Goal: Information Seeking & Learning: Learn about a topic

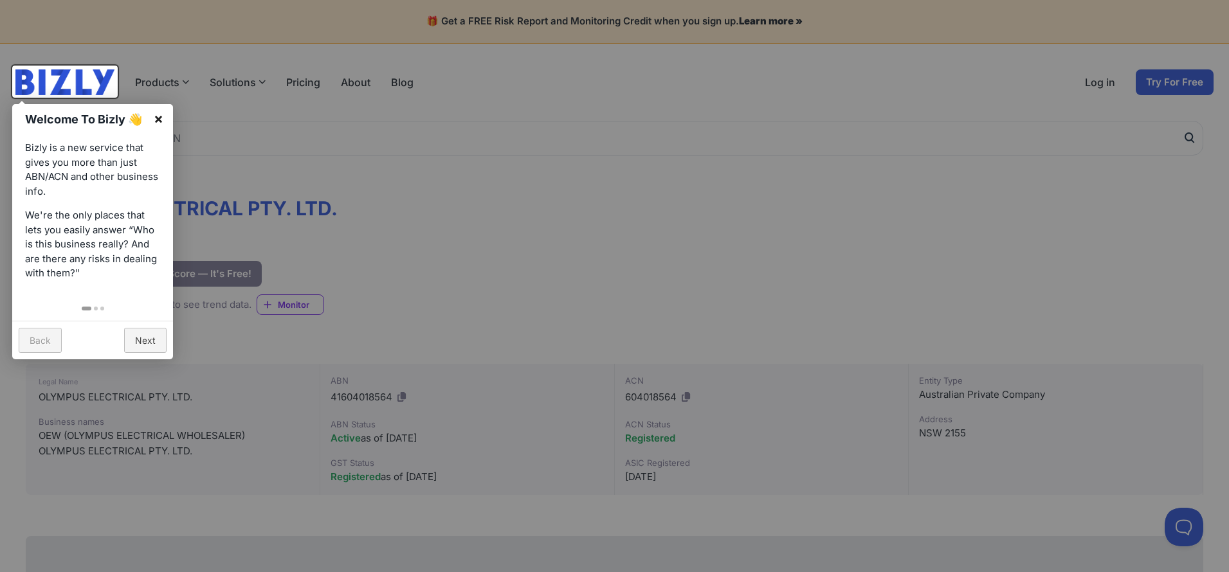
click at [154, 115] on link "×" at bounding box center [158, 118] width 29 height 29
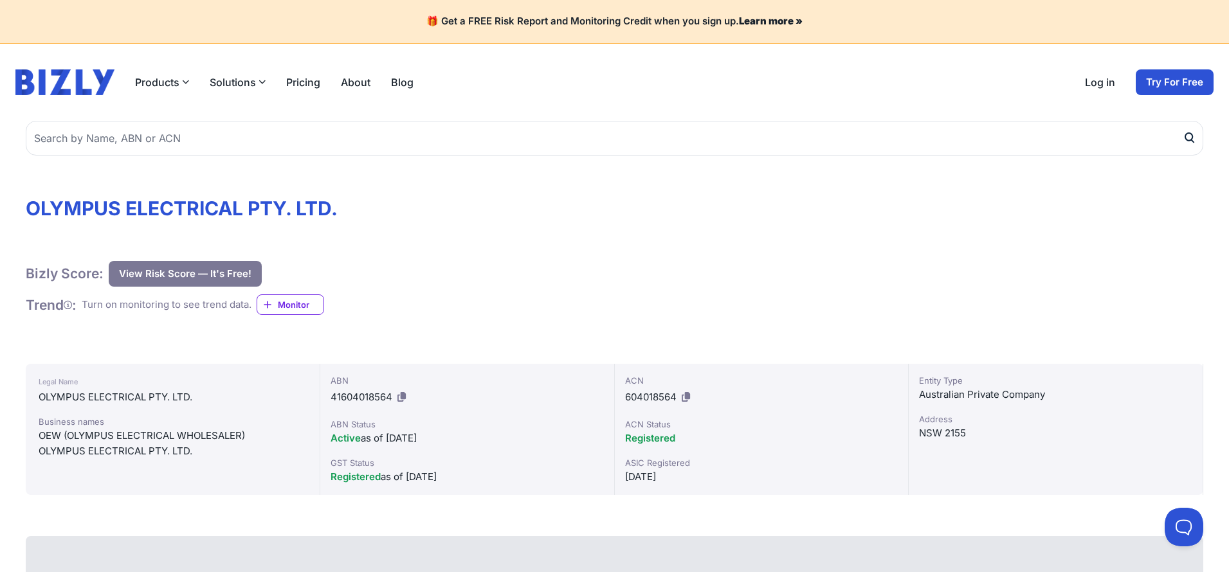
click at [190, 280] on button "View Risk Score — It's Free!" at bounding box center [185, 274] width 153 height 26
click at [219, 268] on button "View Risk Score — It's Free!" at bounding box center [185, 274] width 153 height 26
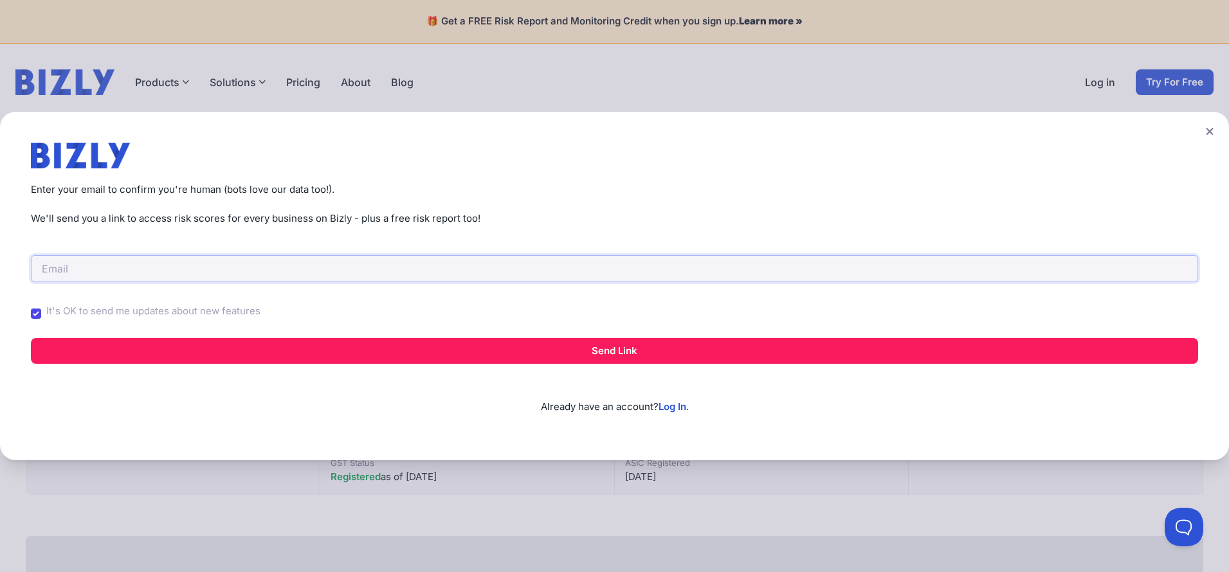
click at [205, 273] on input "email" at bounding box center [614, 268] width 1167 height 27
type input "[PERSON_NAME][EMAIL_ADDRESS][DOMAIN_NAME]"
click at [34, 311] on input "It's OK to send me updates about new features" at bounding box center [36, 314] width 10 height 10
checkbox input "false"
click at [1192, 82] on div "Create a Free Account to View Risk Scores Get instant access to risk scores for…" at bounding box center [614, 286] width 1229 height 572
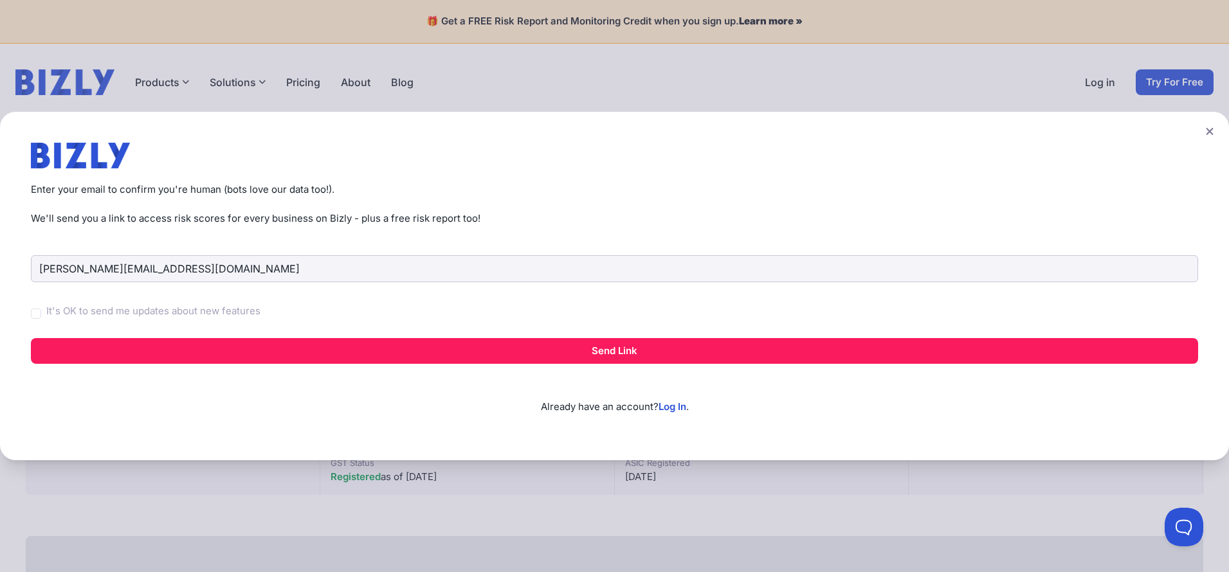
click at [1208, 133] on icon at bounding box center [1210, 131] width 8 height 8
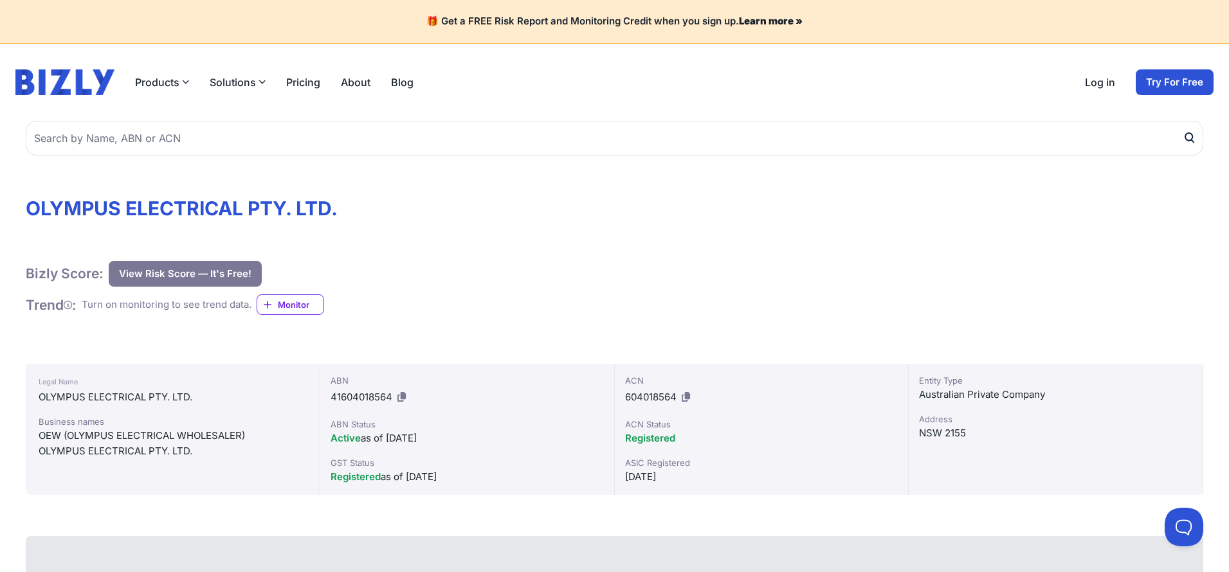
click at [1201, 84] on link "Try For Free" at bounding box center [1175, 82] width 78 height 26
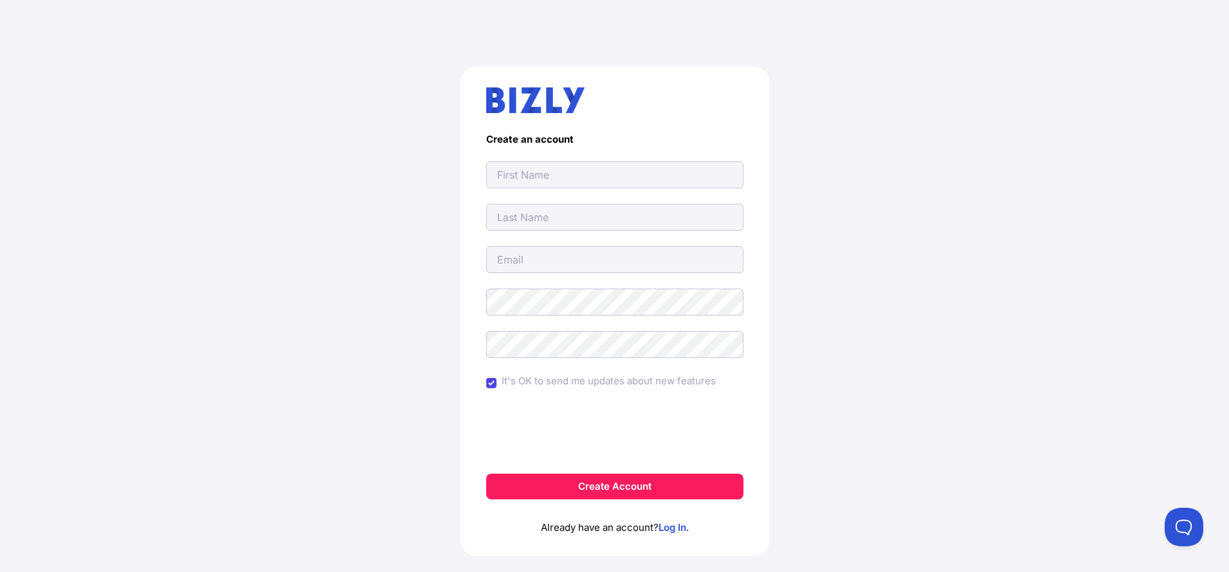
click at [647, 174] on input "text" at bounding box center [614, 174] width 257 height 27
type input "Andrew"
type input "Katsetas"
type input "akatsetas@gmail.com"
click at [491, 385] on input "It's OK to send me updates about new features" at bounding box center [491, 383] width 10 height 10
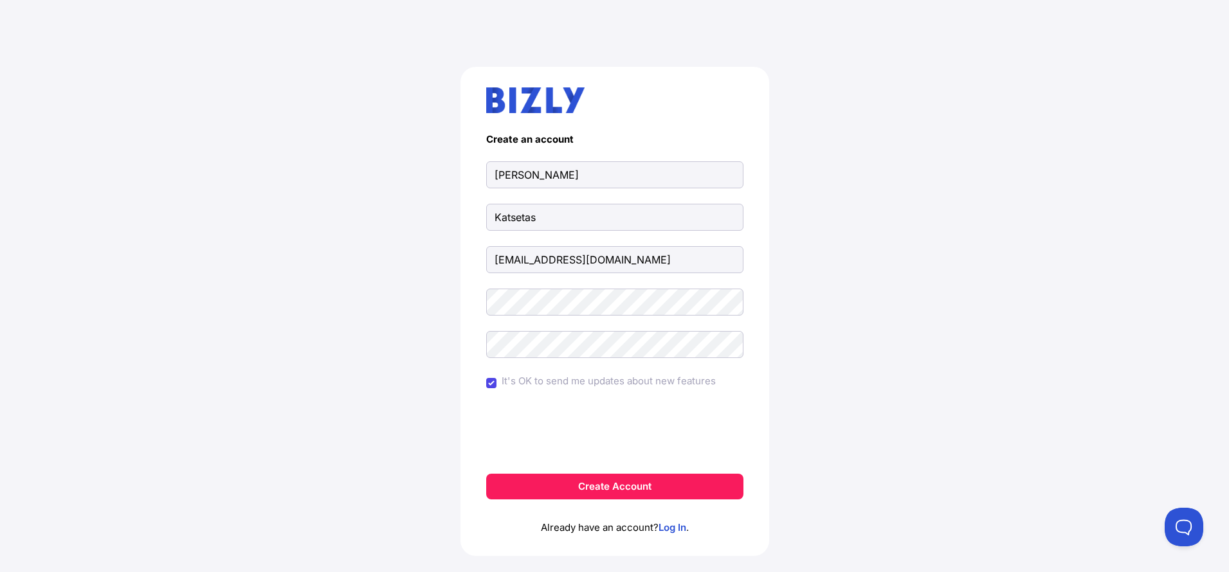
checkbox input "false"
click at [695, 489] on button "Create Account" at bounding box center [614, 487] width 257 height 26
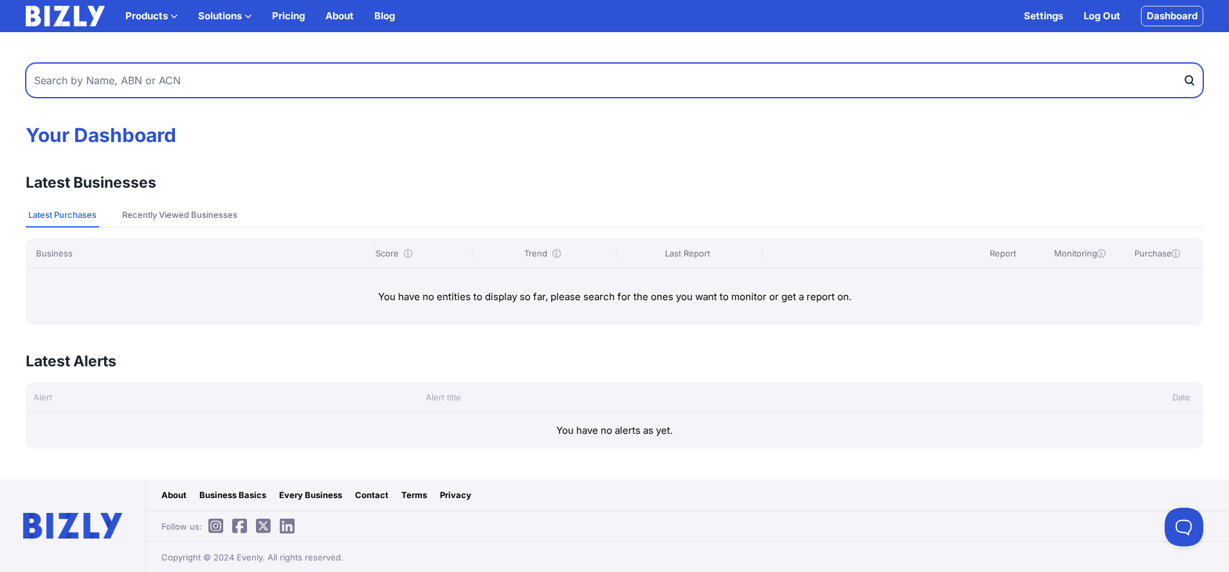
click at [203, 76] on input "text" at bounding box center [615, 80] width 1178 height 35
type input "41604019564"
click at [1193, 80] on button "submit" at bounding box center [1193, 80] width 21 height 35
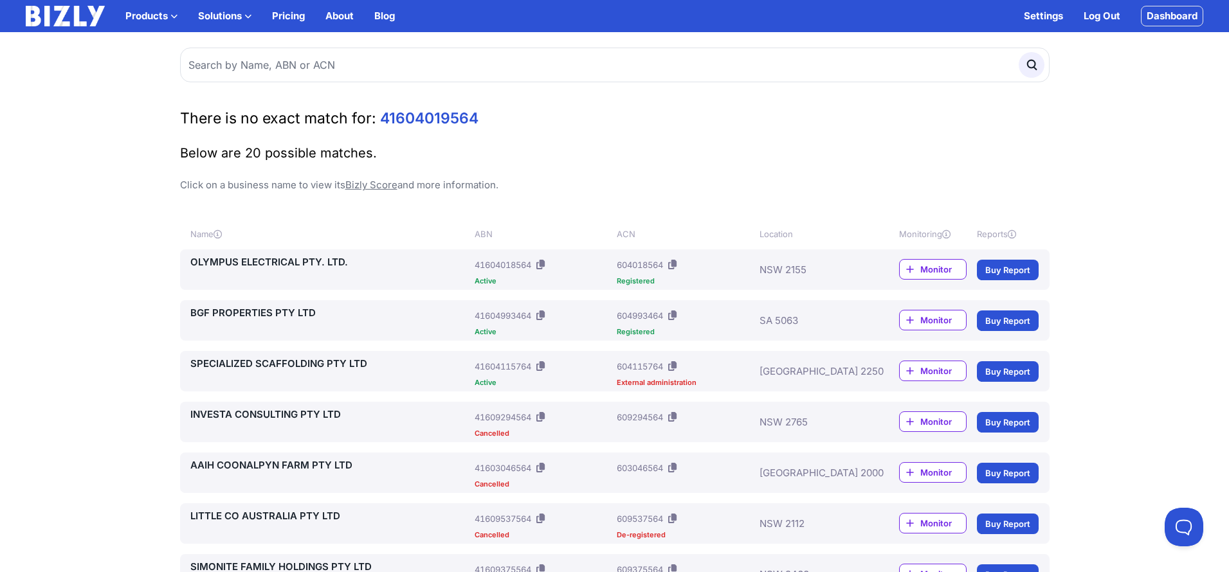
click at [295, 259] on link "OLYMPUS ELECTRICAL PTY. LTD." at bounding box center [330, 262] width 280 height 15
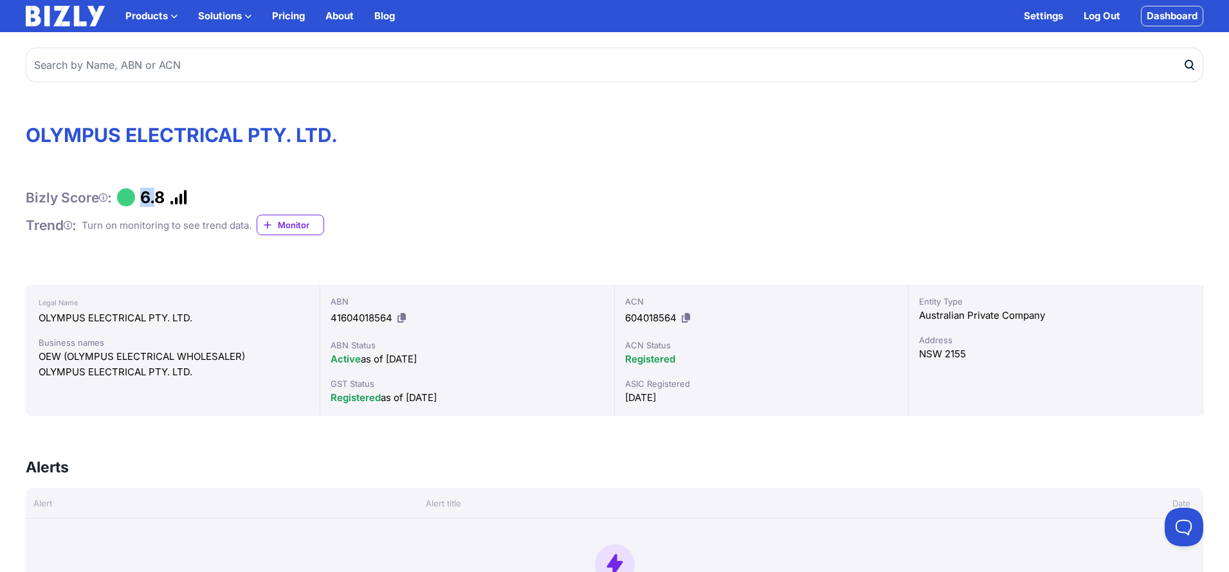
drag, startPoint x: 145, startPoint y: 198, endPoint x: 169, endPoint y: 196, distance: 24.6
click at [165, 196] on div "Bizly Score : 6.8" at bounding box center [615, 197] width 1178 height 19
click at [172, 196] on div "Bizly Score : 6.8" at bounding box center [615, 197] width 1178 height 19
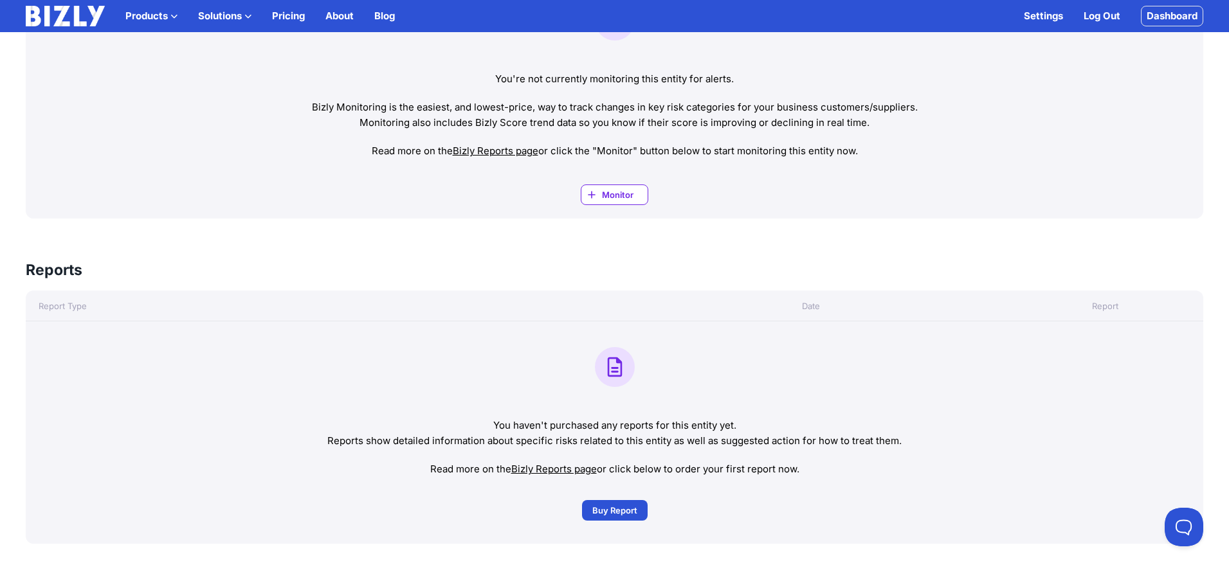
scroll to position [619, 0]
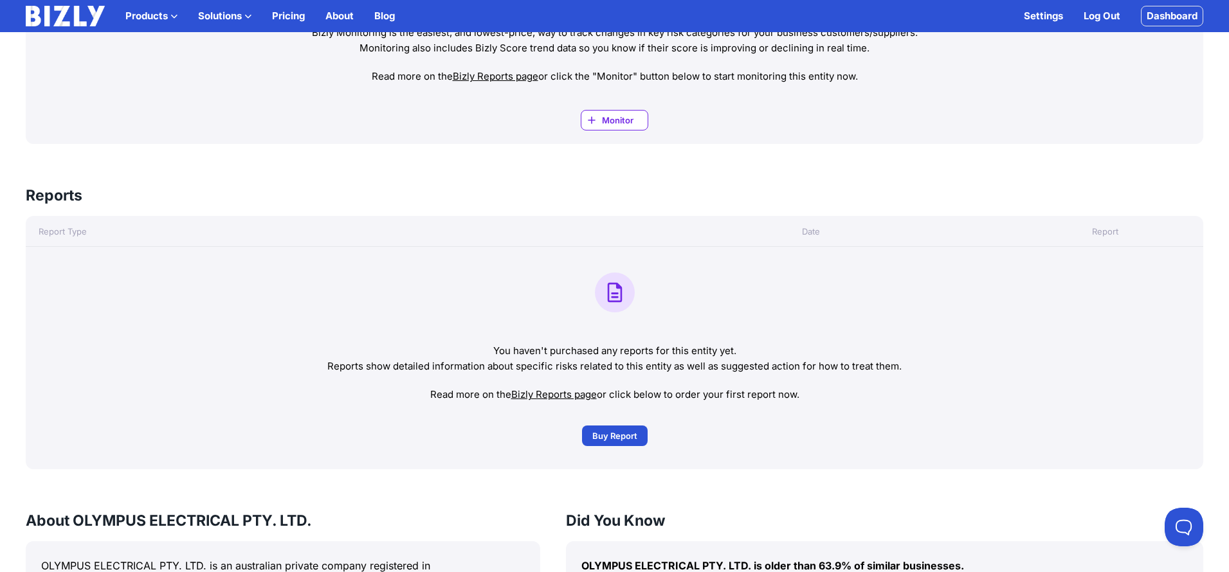
click at [610, 434] on span "Buy Report" at bounding box center [614, 436] width 45 height 13
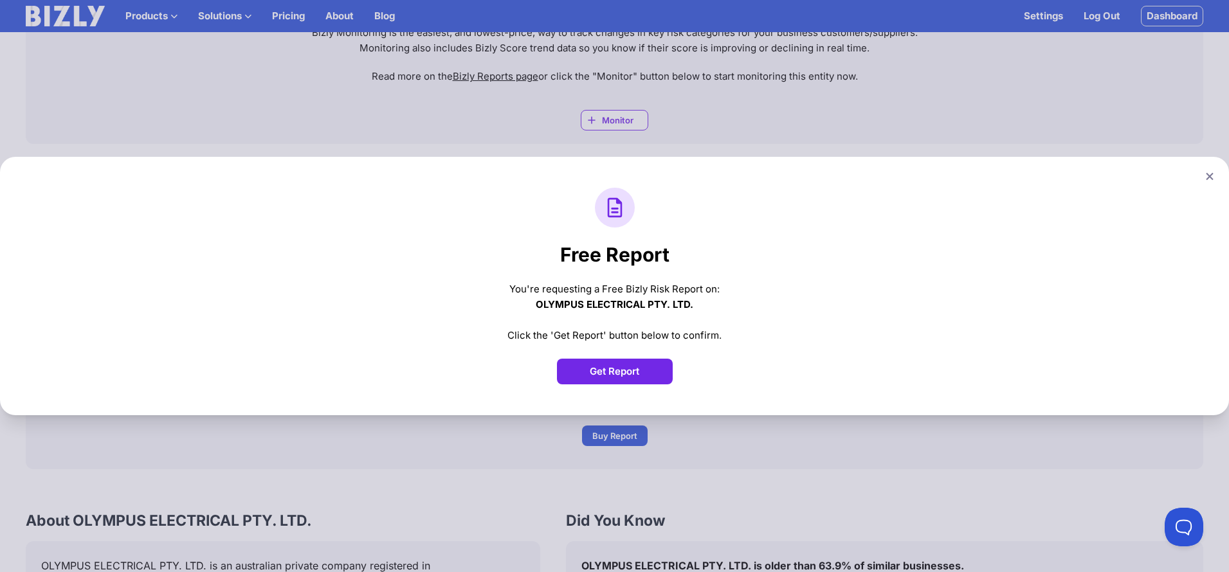
scroll to position [619, 1]
click at [600, 378] on button "Get Report" at bounding box center [615, 372] width 116 height 26
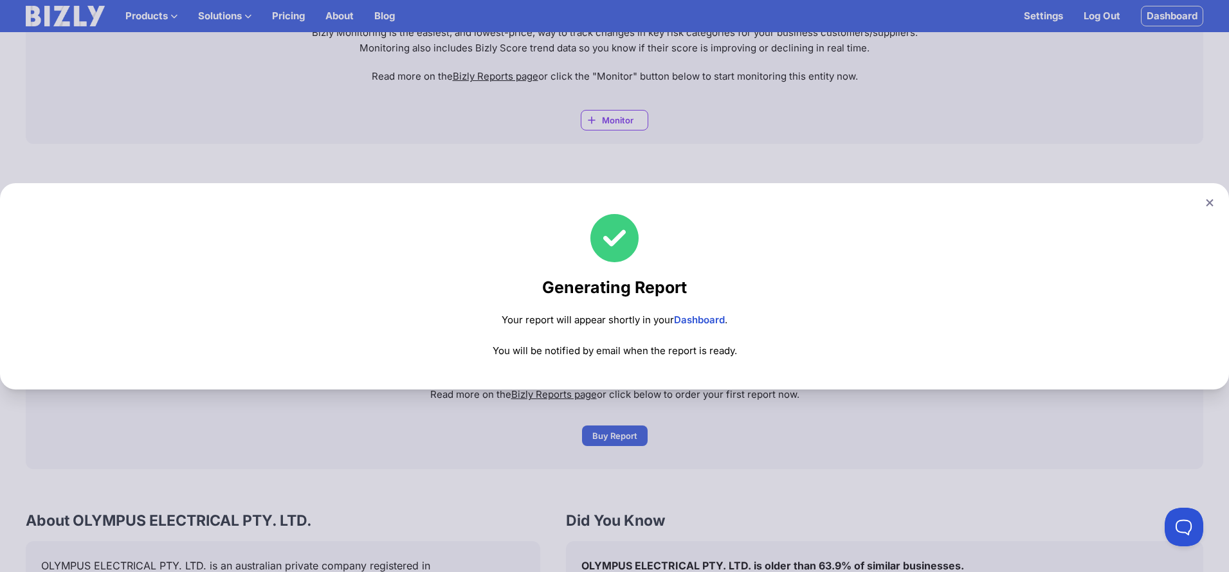
scroll to position [621, 0]
click at [537, 426] on div "Generating Report Your report will appear shortly in your Dashboard . You will …" at bounding box center [614, 286] width 1229 height 572
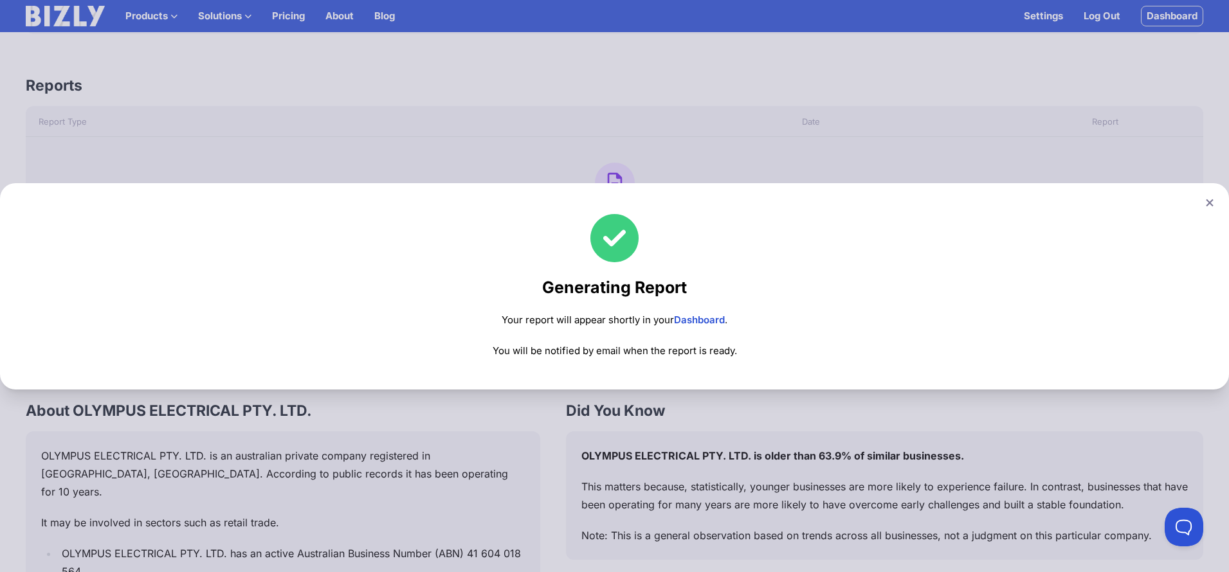
scroll to position [730, 0]
click at [1209, 203] on icon at bounding box center [1210, 203] width 8 height 8
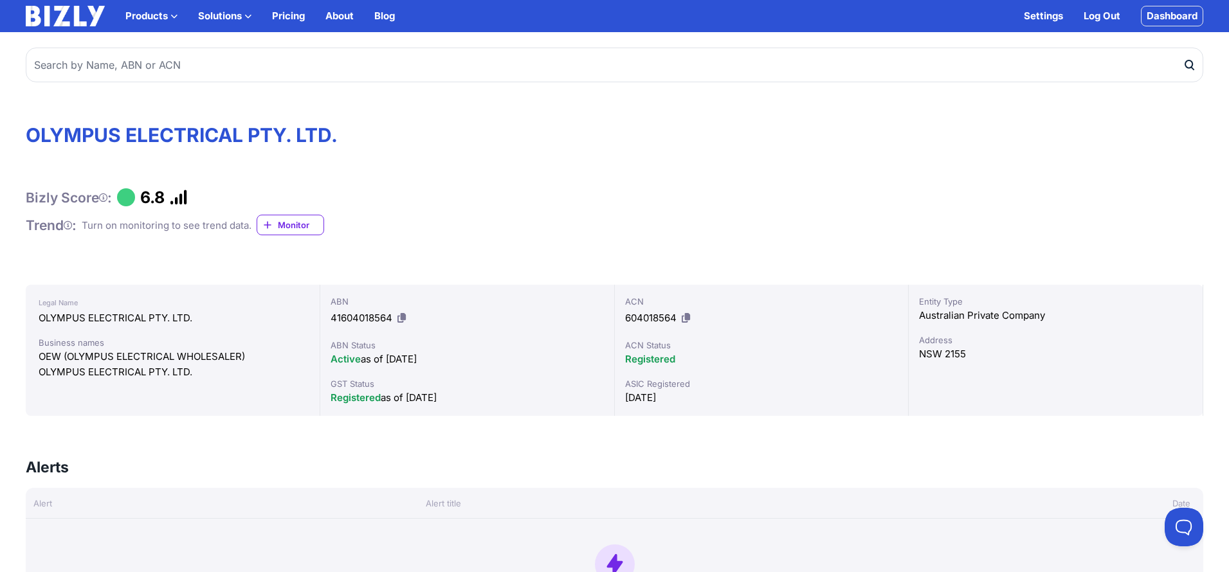
scroll to position [0, 0]
click at [313, 241] on div "Bizly Score : 6.8 Trend : Turn on monitoring to see trend data. Monitor" at bounding box center [615, 216] width 1178 height 56
click at [309, 238] on div "Bizly Score : 6.8 Trend : Turn on monitoring to see trend data. Monitor" at bounding box center [615, 216] width 1178 height 56
click at [302, 230] on span "Monitor" at bounding box center [301, 225] width 46 height 13
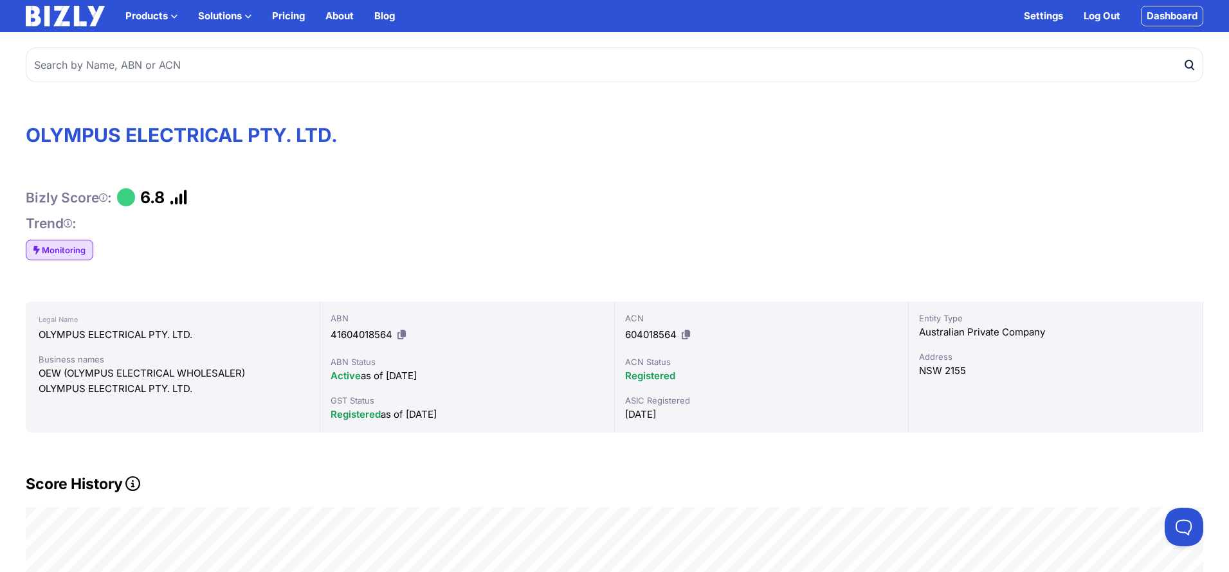
click at [1164, 16] on link "Dashboard" at bounding box center [1172, 16] width 62 height 21
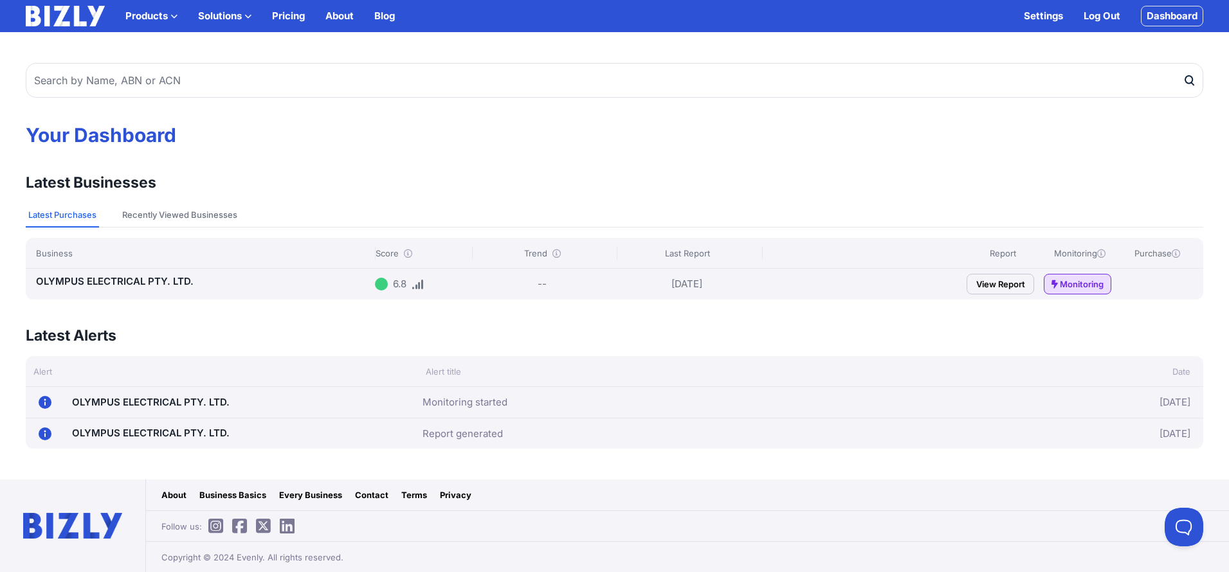
click at [1003, 288] on link "View Report" at bounding box center [1001, 284] width 68 height 21
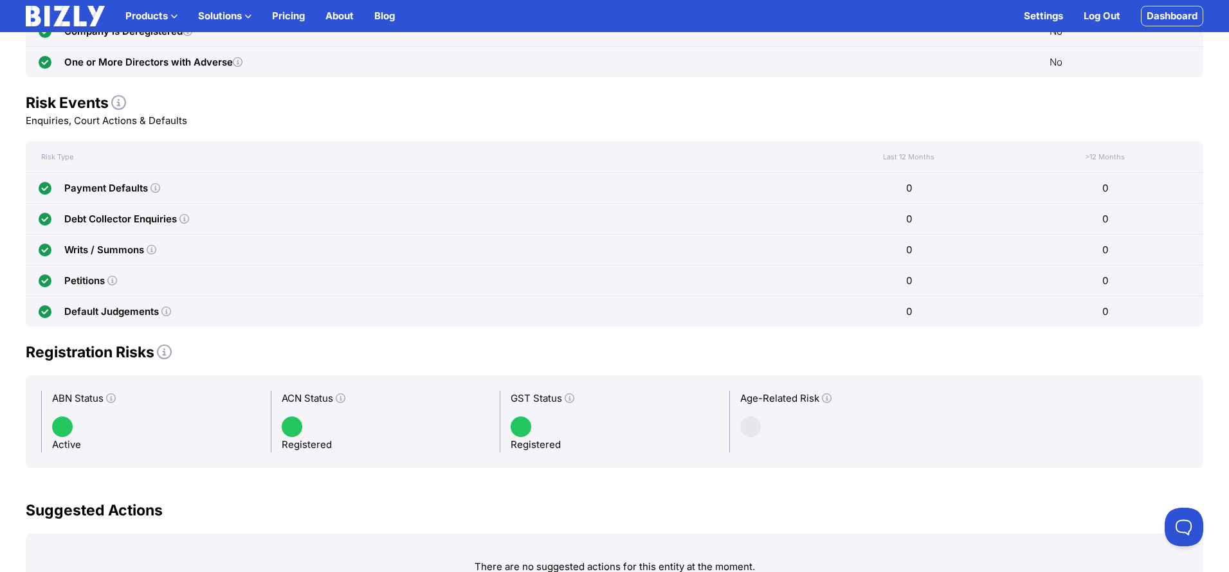
scroll to position [823, 0]
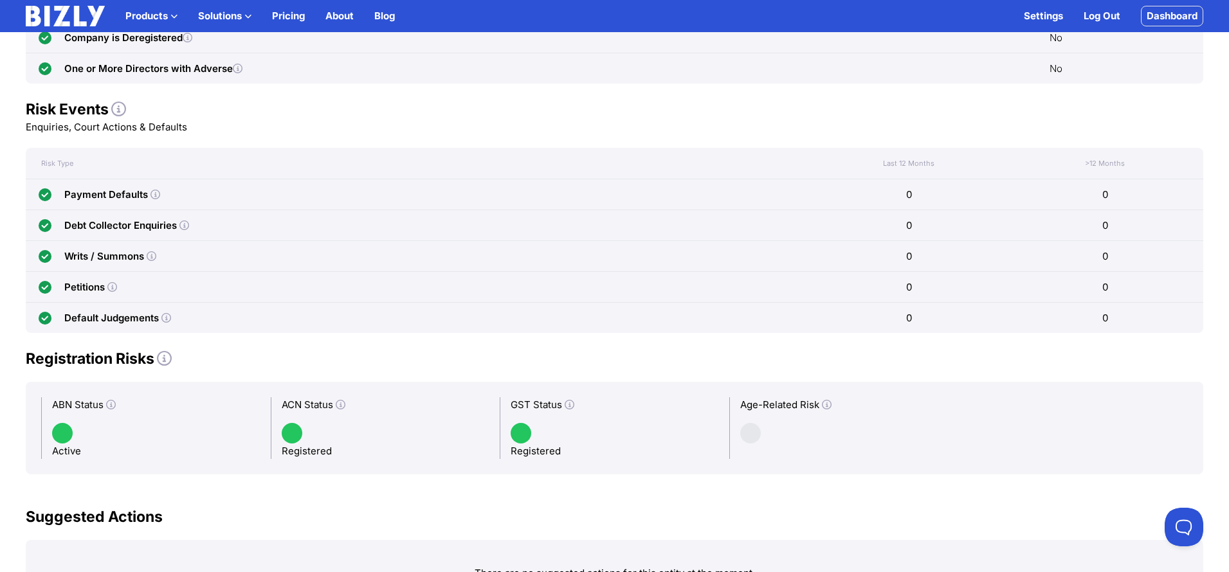
click at [151, 197] on icon at bounding box center [156, 195] width 10 height 10
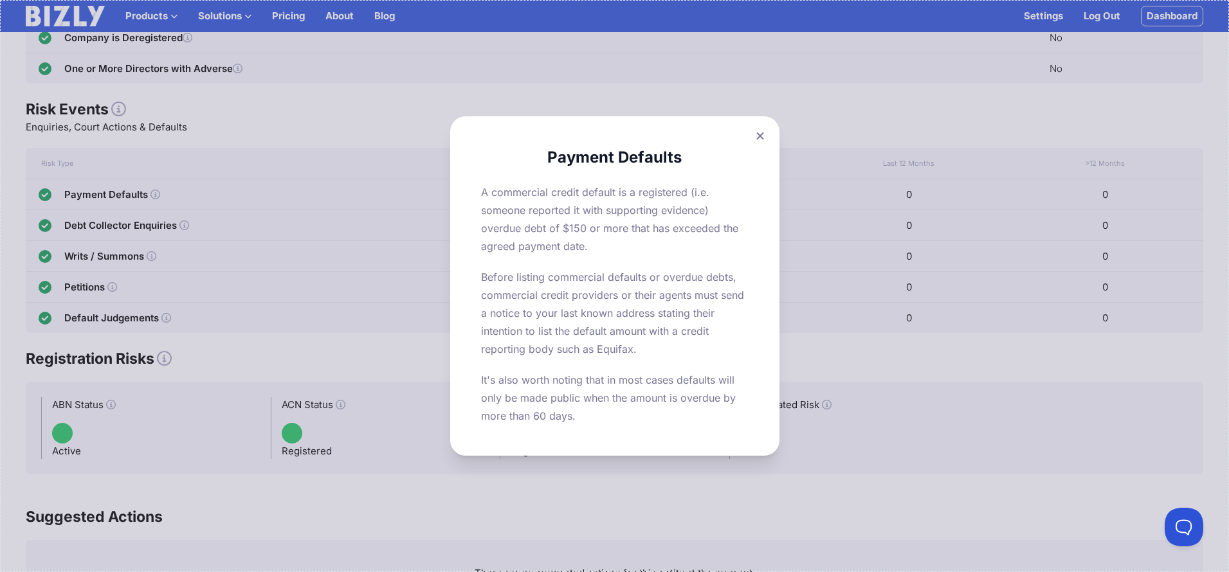
click at [765, 137] on button at bounding box center [760, 136] width 18 height 19
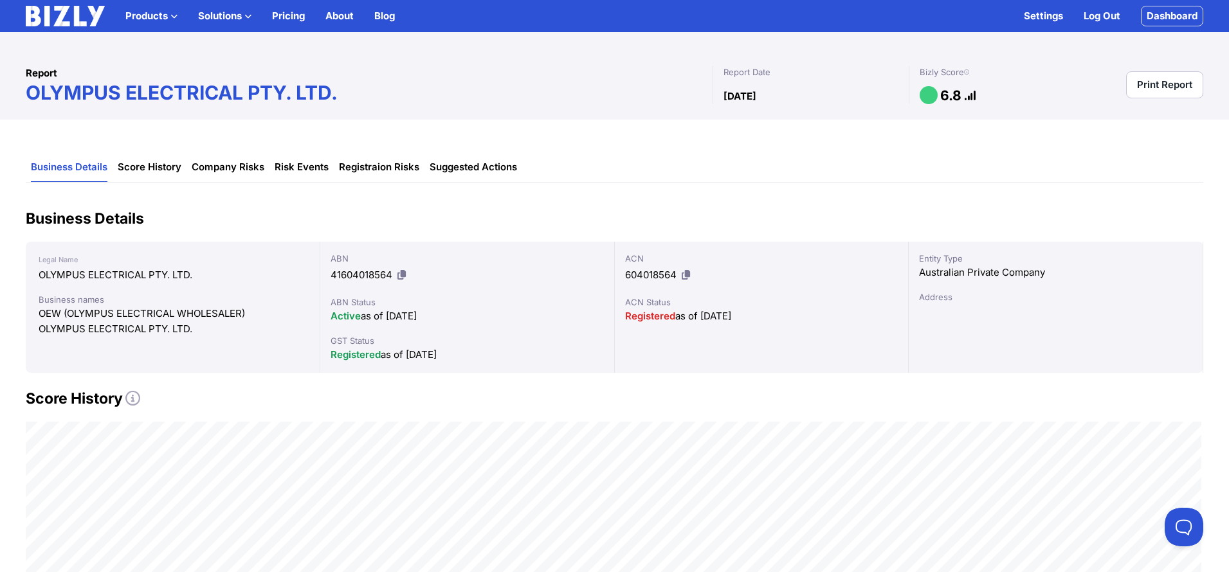
scroll to position [0, 0]
click at [168, 173] on link "Score History" at bounding box center [150, 167] width 64 height 29
click at [222, 173] on link "Company Risks" at bounding box center [228, 167] width 73 height 29
click at [306, 167] on link "Risk Events" at bounding box center [302, 167] width 54 height 29
click at [383, 170] on link "Registraion Risks" at bounding box center [379, 167] width 80 height 29
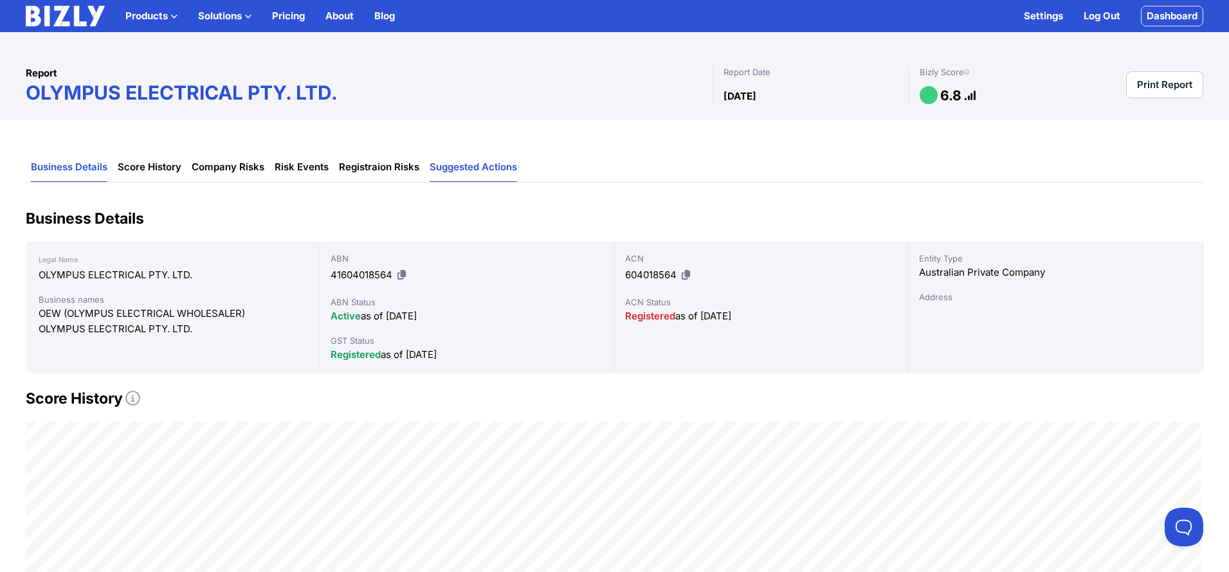
click at [449, 174] on link "Suggested Actions" at bounding box center [473, 167] width 87 height 29
click at [1168, 21] on link "Dashboard" at bounding box center [1172, 16] width 62 height 21
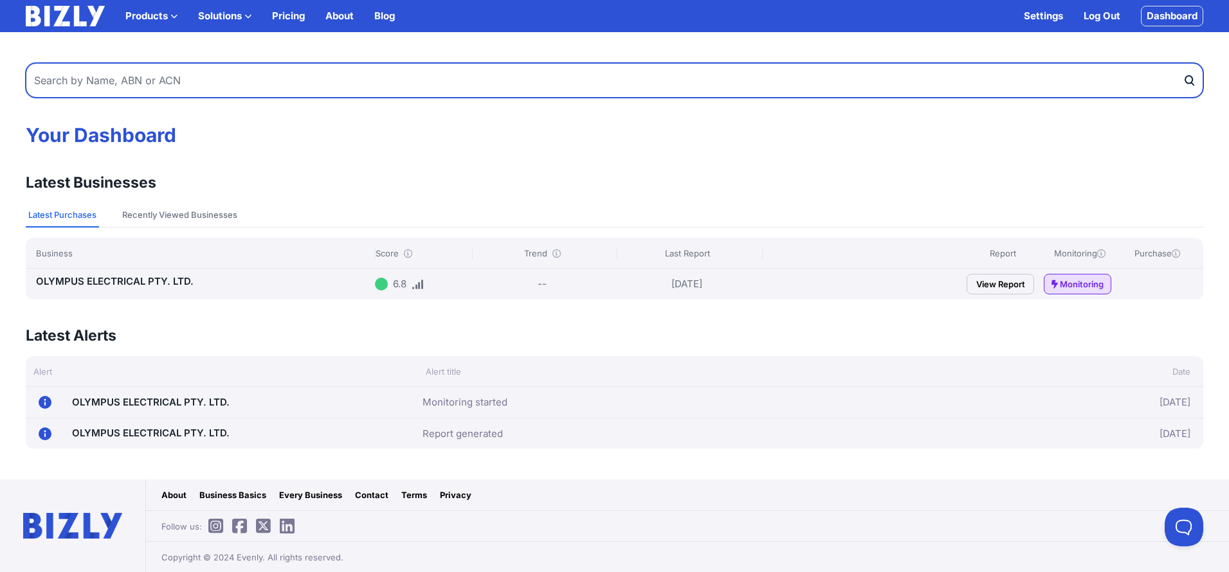
click at [247, 86] on input "text" at bounding box center [615, 80] width 1178 height 35
click at [445, 89] on input "text" at bounding box center [615, 80] width 1178 height 35
paste input "17 627 415 776"
type input "17 627 415 776"
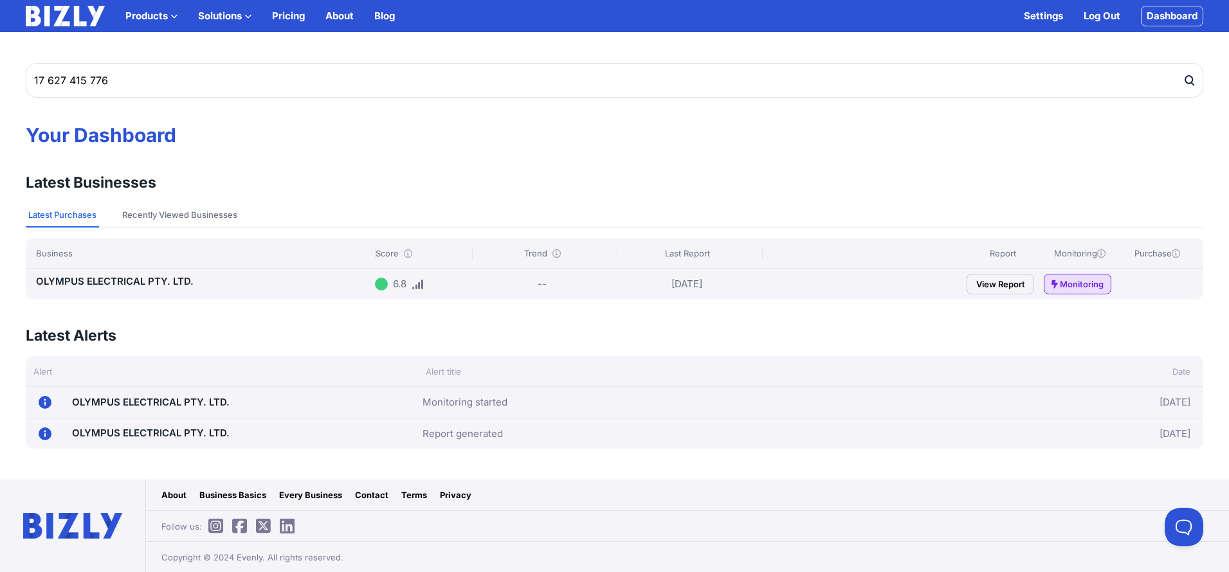
click at [1188, 79] on icon "submit" at bounding box center [1189, 81] width 13 height 14
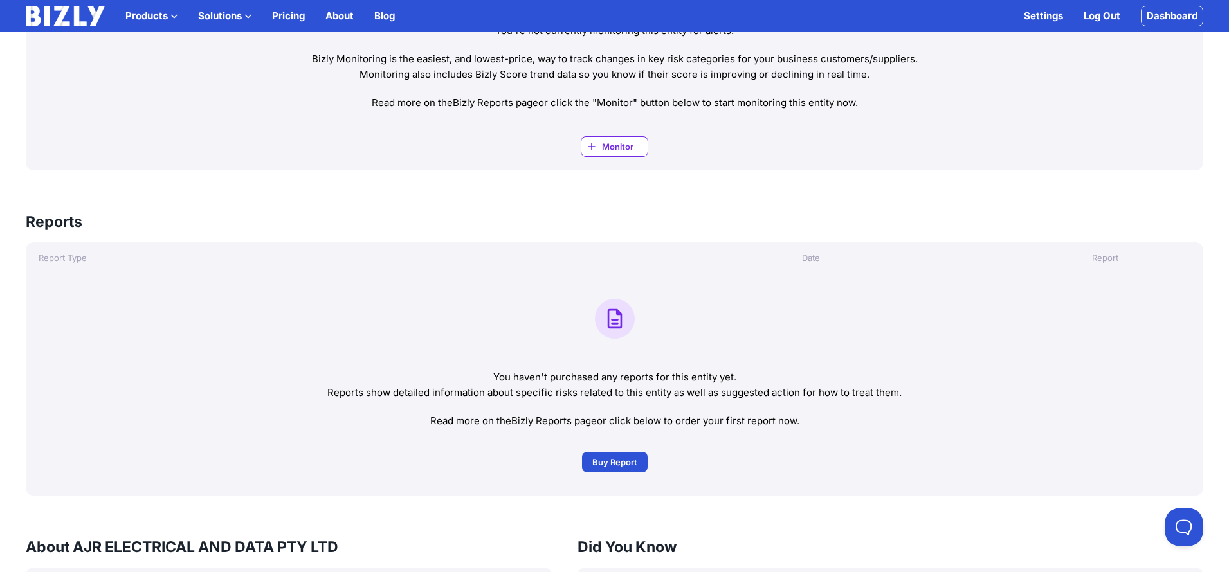
scroll to position [594, 0]
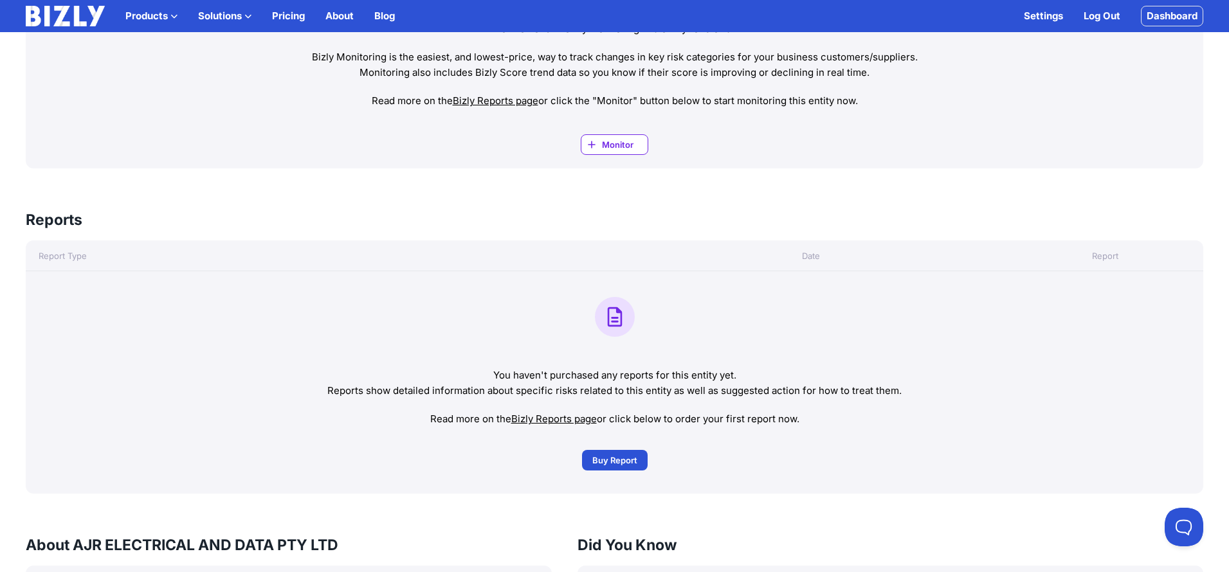
click at [625, 462] on span "Buy Report" at bounding box center [614, 460] width 45 height 13
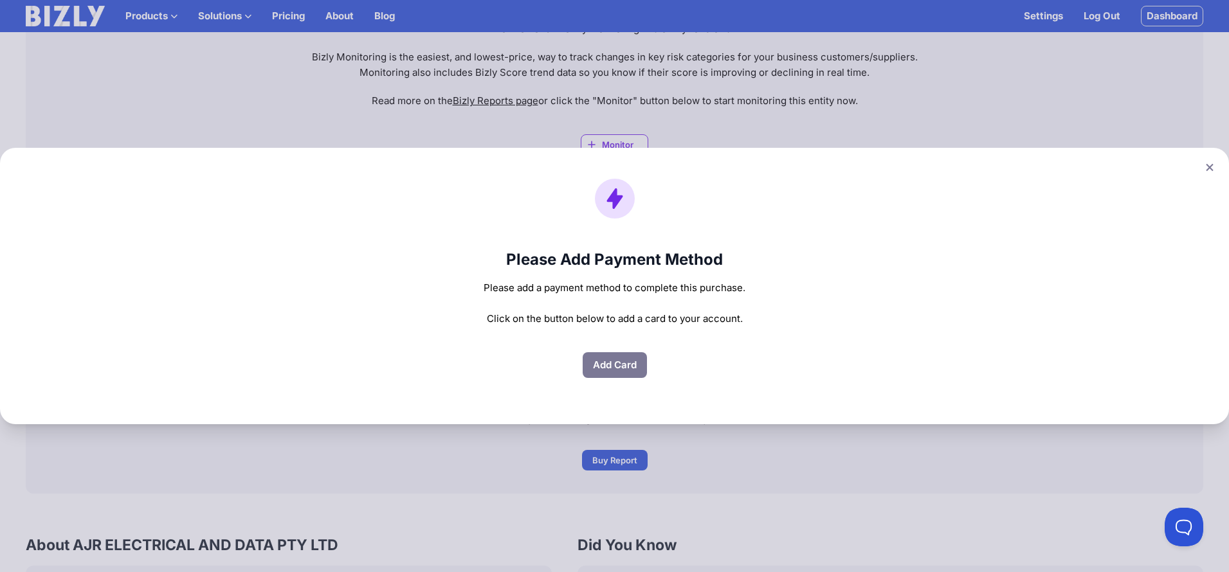
drag, startPoint x: 1208, startPoint y: 162, endPoint x: 1200, endPoint y: 167, distance: 9.8
click at [1208, 162] on button at bounding box center [1210, 167] width 18 height 19
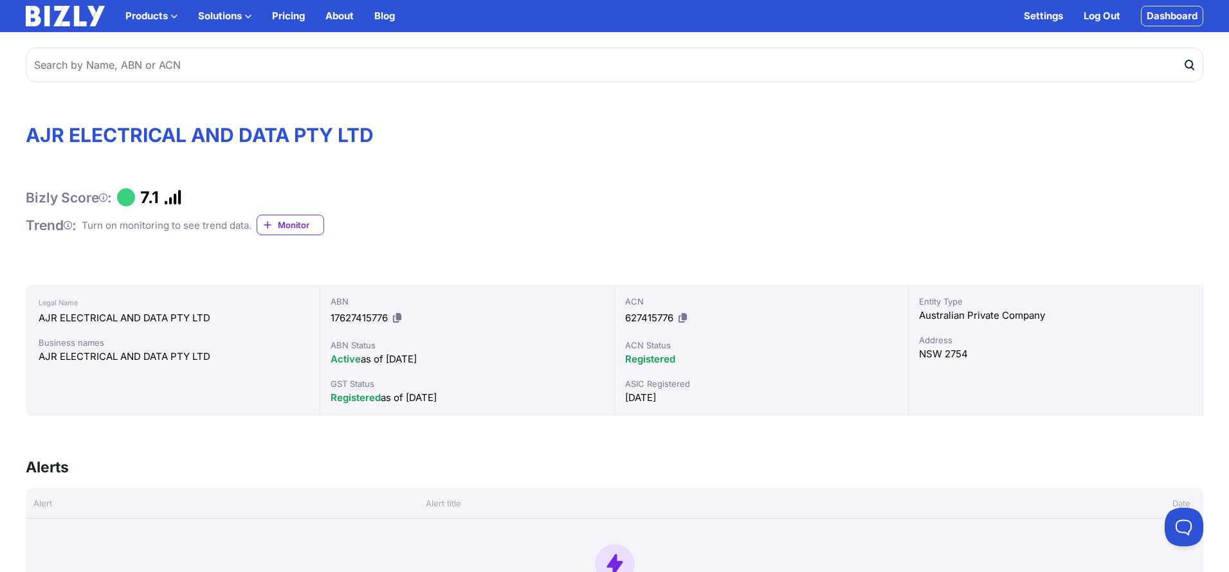
scroll to position [0, 0]
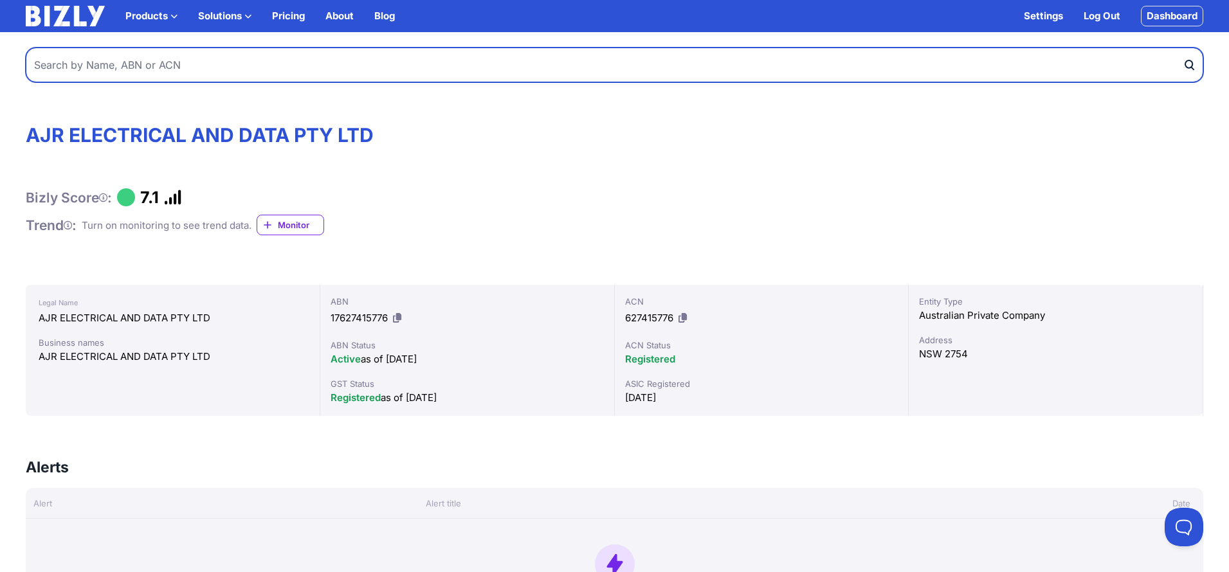
click at [402, 57] on input "text" at bounding box center [615, 65] width 1178 height 35
type input "mhm construction group"
click at [1193, 65] on button "submit" at bounding box center [1193, 65] width 21 height 35
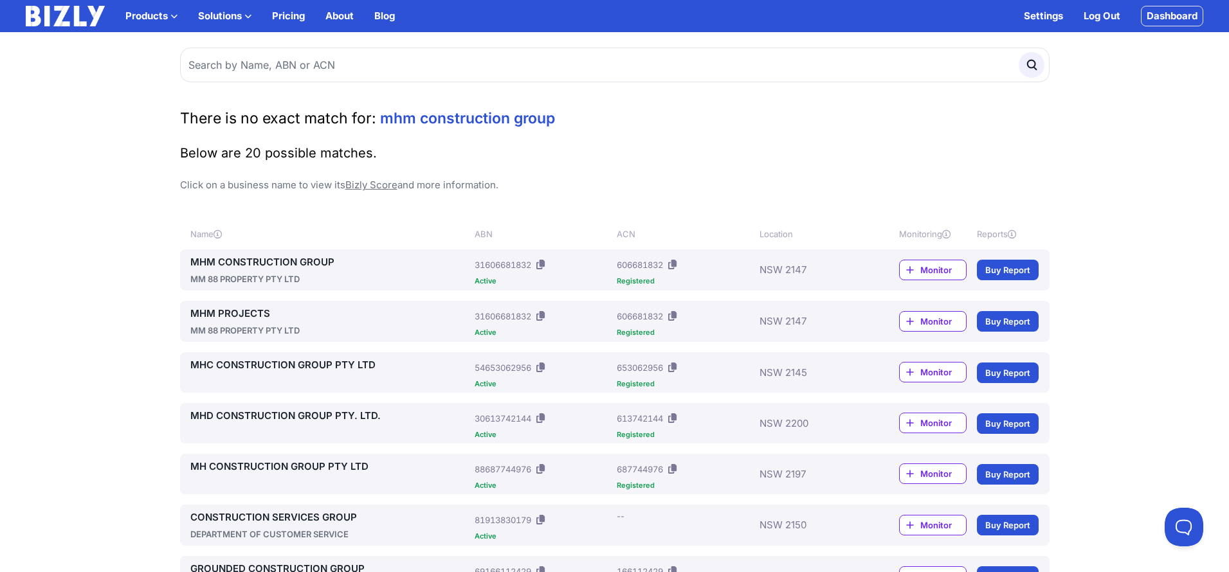
click at [266, 263] on link "MHM CONSTRUCTION GROUP" at bounding box center [330, 262] width 280 height 15
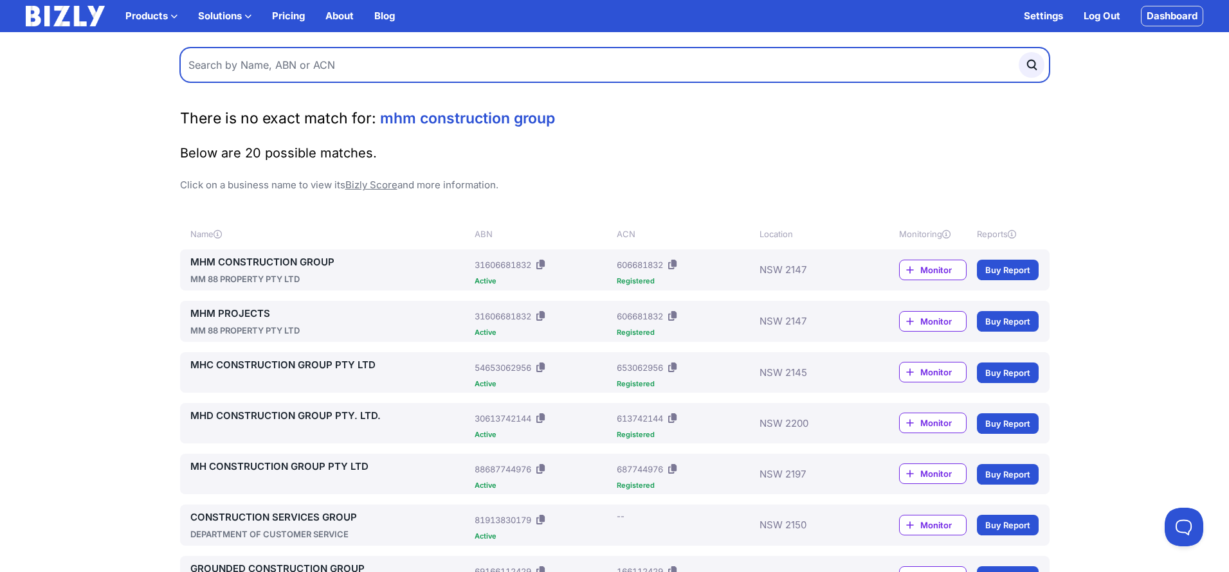
click at [619, 66] on input "text" at bounding box center [615, 65] width 870 height 35
type input "o"
type input "olympus electrical"
click at [1031, 65] on button "submit" at bounding box center [1032, 65] width 26 height 26
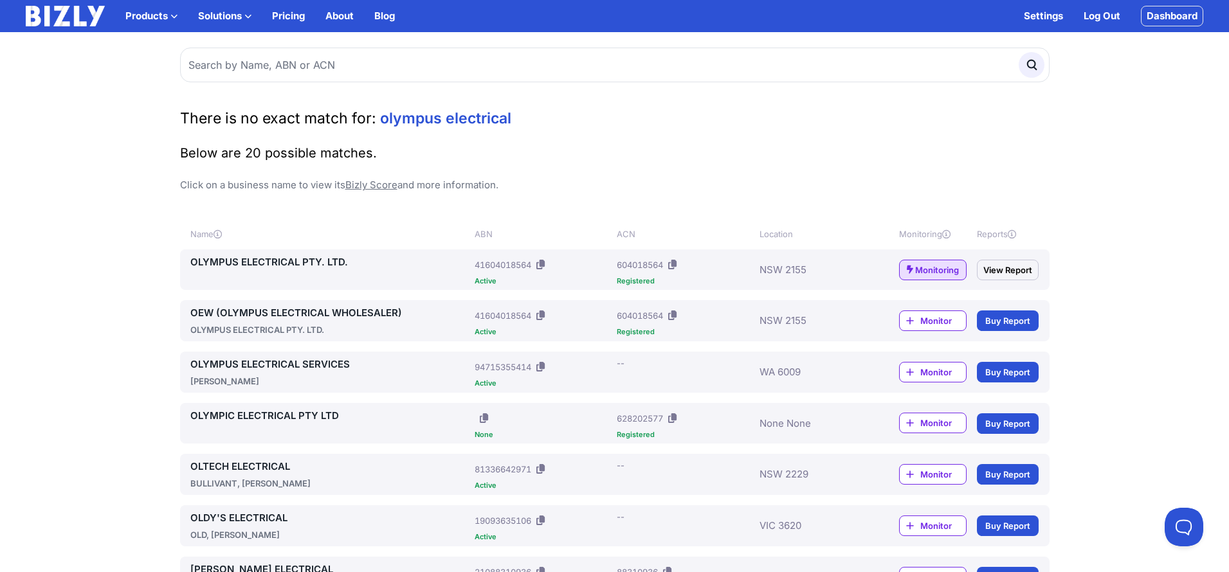
click at [311, 262] on link "OLYMPUS ELECTRICAL PTY. LTD." at bounding box center [330, 262] width 280 height 15
